Goal: Information Seeking & Learning: Check status

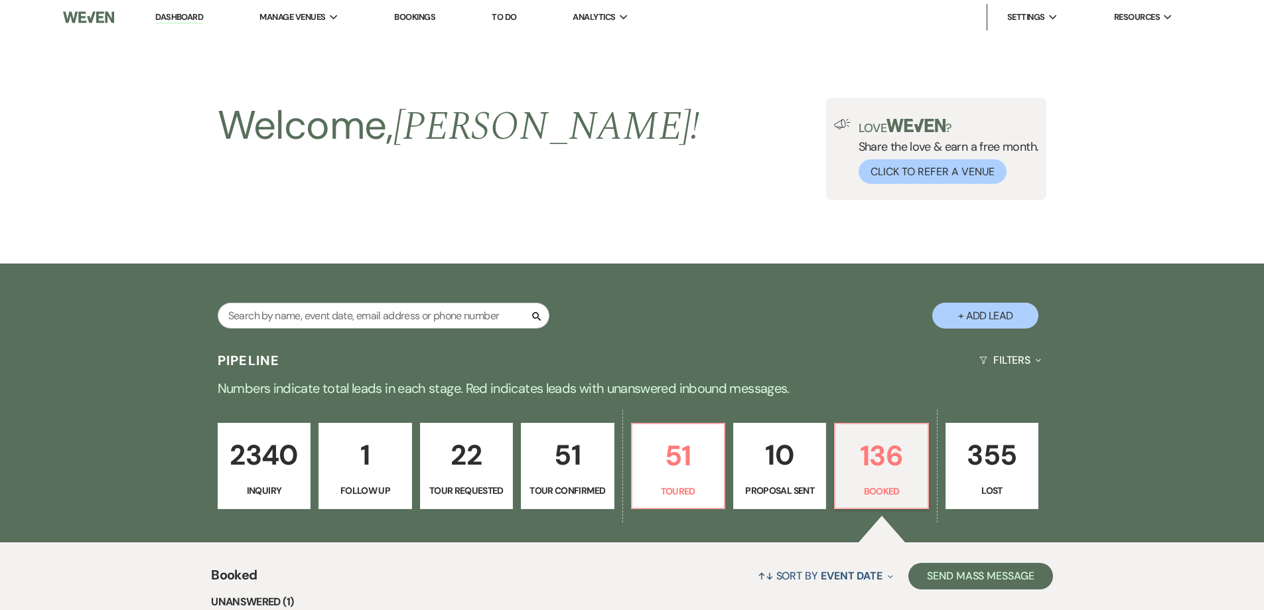
select select "7"
click at [1027, 17] on span "Settings" at bounding box center [1026, 17] width 38 height 13
drag, startPoint x: 1031, startPoint y: 14, endPoint x: 916, endPoint y: 39, distance: 117.6
drag, startPoint x: 1215, startPoint y: 38, endPoint x: 905, endPoint y: 34, distance: 310.0
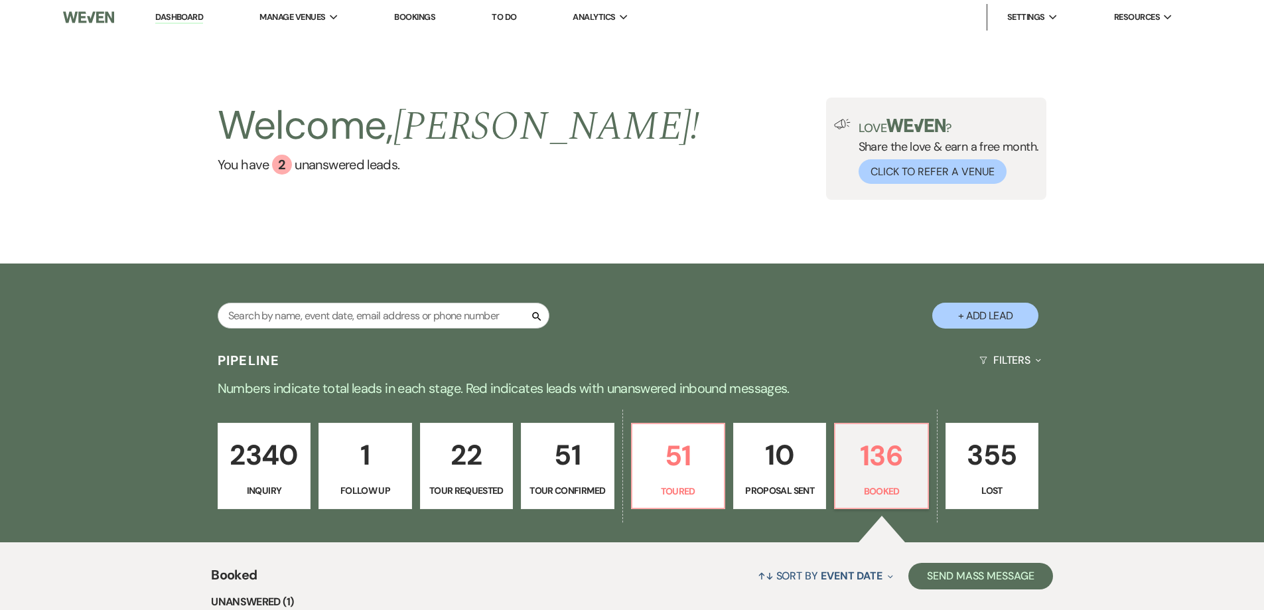
click at [1215, 37] on div "Welcome, [PERSON_NAME] ! You have 2 unanswered lead s . Love ? Share the love &…" at bounding box center [632, 149] width 1264 height 229
click at [615, 18] on span "Analytics" at bounding box center [594, 17] width 42 height 13
click at [617, 40] on li "[GEOGRAPHIC_DATA]" at bounding box center [639, 43] width 119 height 13
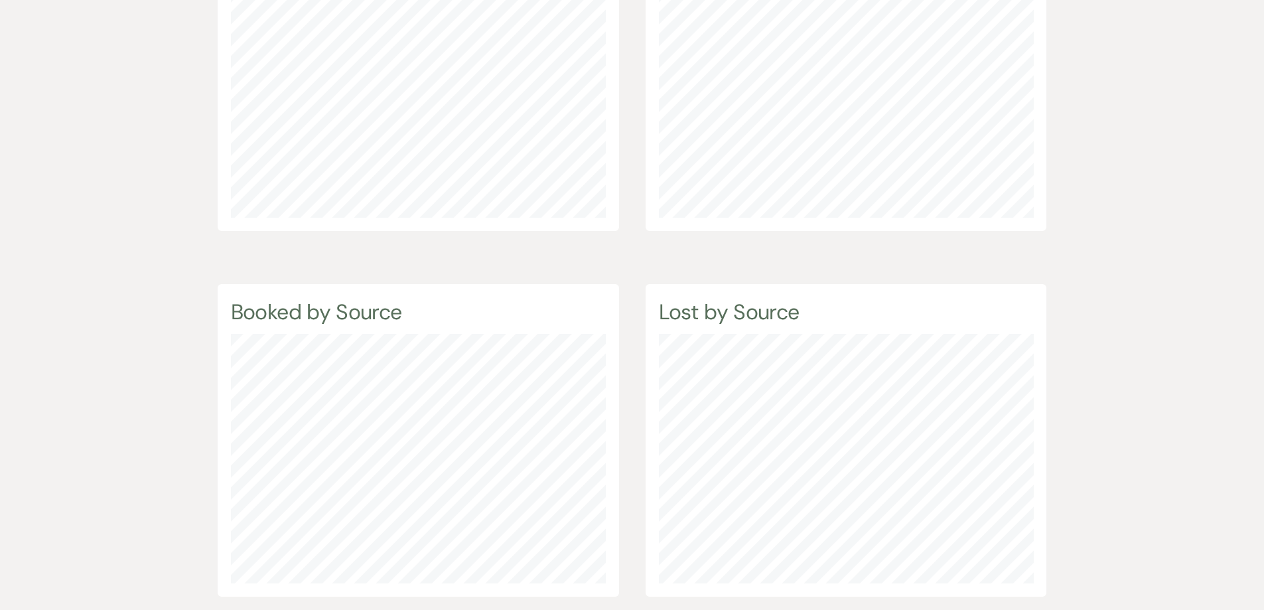
scroll to position [368, 0]
